Goal: Register for event/course

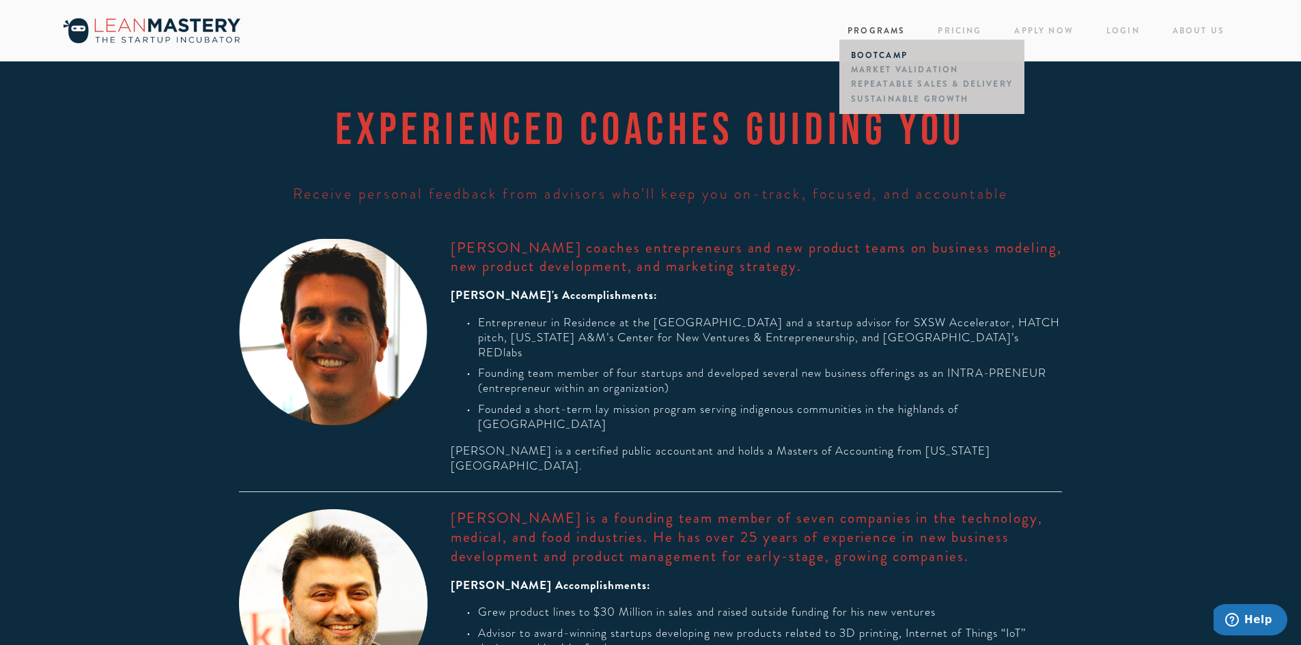
click at [879, 53] on link "Bootcamp" at bounding box center [931, 55] width 168 height 14
